Goal: Go to known website: Go to known website

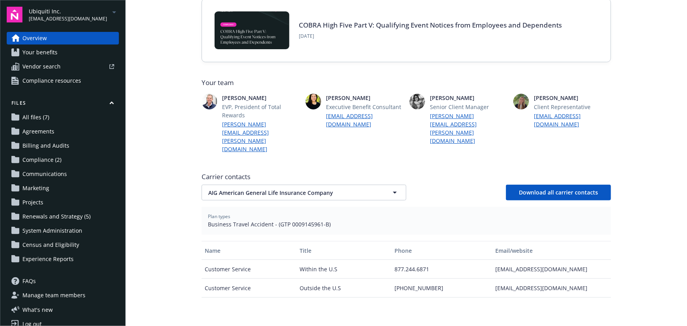
scroll to position [143, 0]
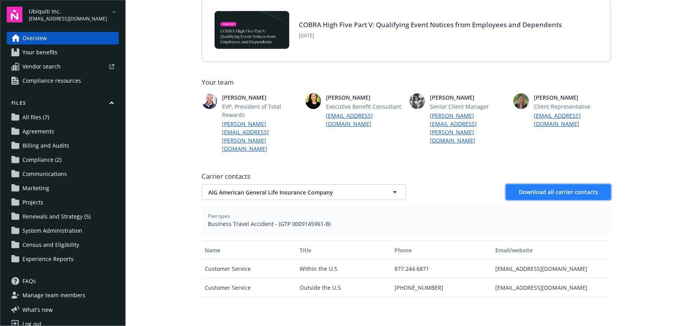
click at [572, 188] on span "Download all carrier contacts" at bounding box center [558, 191] width 79 height 7
